Goal: Find specific page/section: Find specific page/section

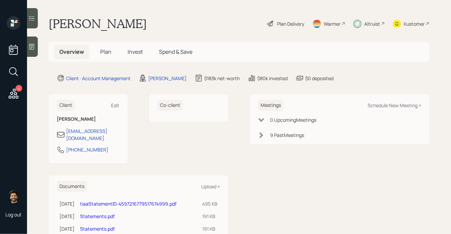
click at [362, 22] on div "Altruist" at bounding box center [368, 23] width 31 height 15
